Goal: Information Seeking & Learning: Check status

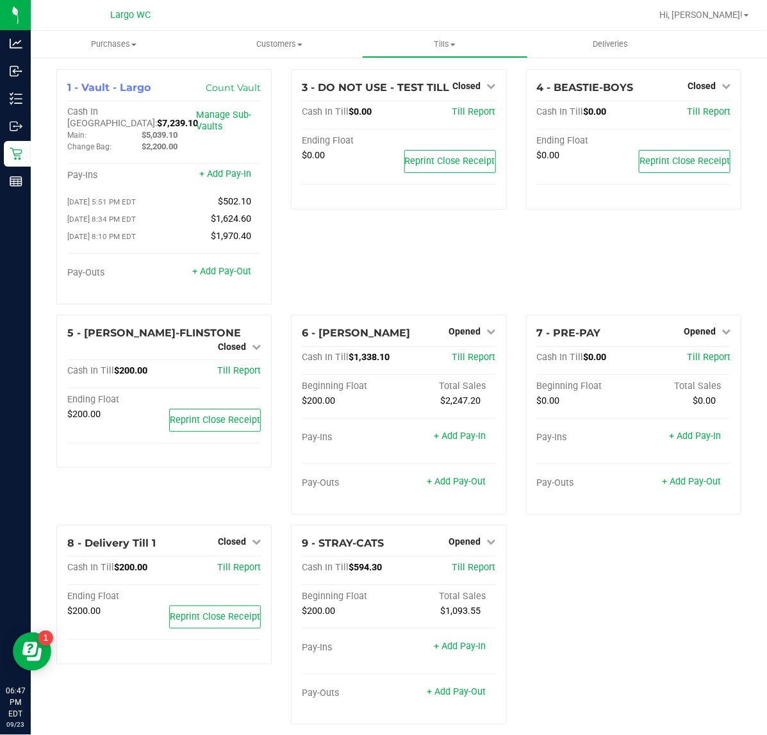
click at [353, 265] on div "3 - DO NOT USE - TEST TILL Closed Open Till Cash In Till $0.00 Till Report Endi…" at bounding box center [398, 191] width 235 height 245
